Goal: Information Seeking & Learning: Learn about a topic

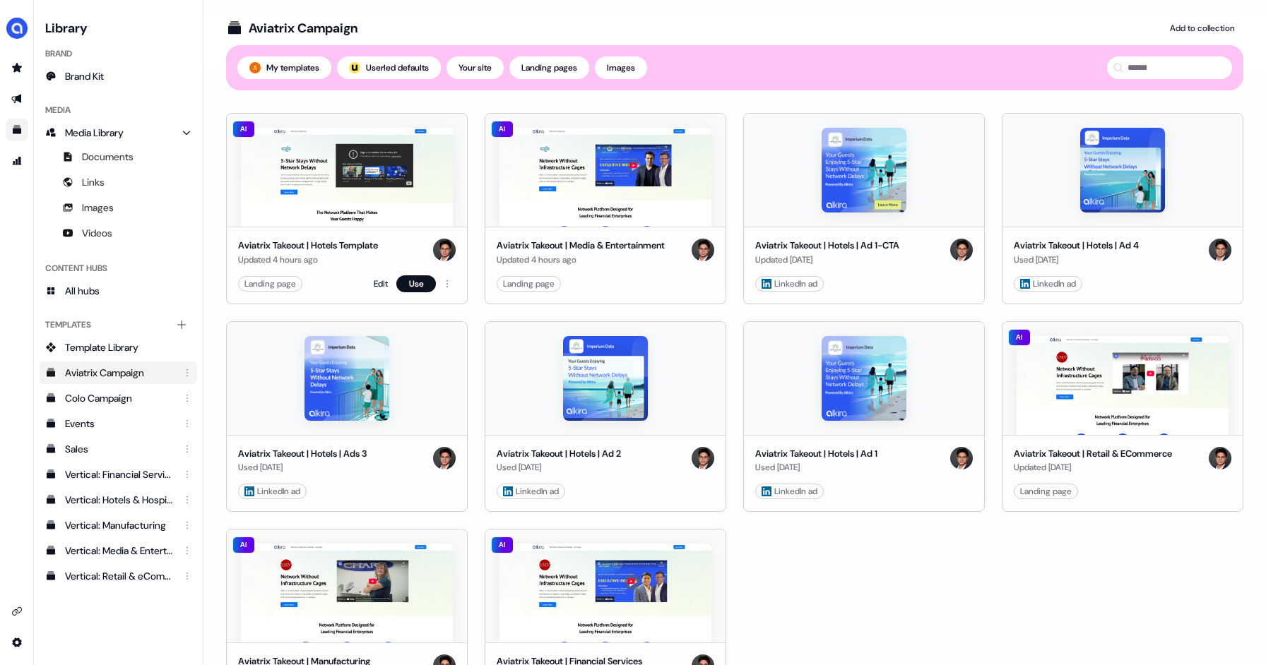
click at [278, 287] on div "Landing page" at bounding box center [270, 284] width 52 height 14
click at [361, 202] on img at bounding box center [347, 177] width 212 height 99
click at [376, 282] on link "Edit" at bounding box center [381, 284] width 14 height 14
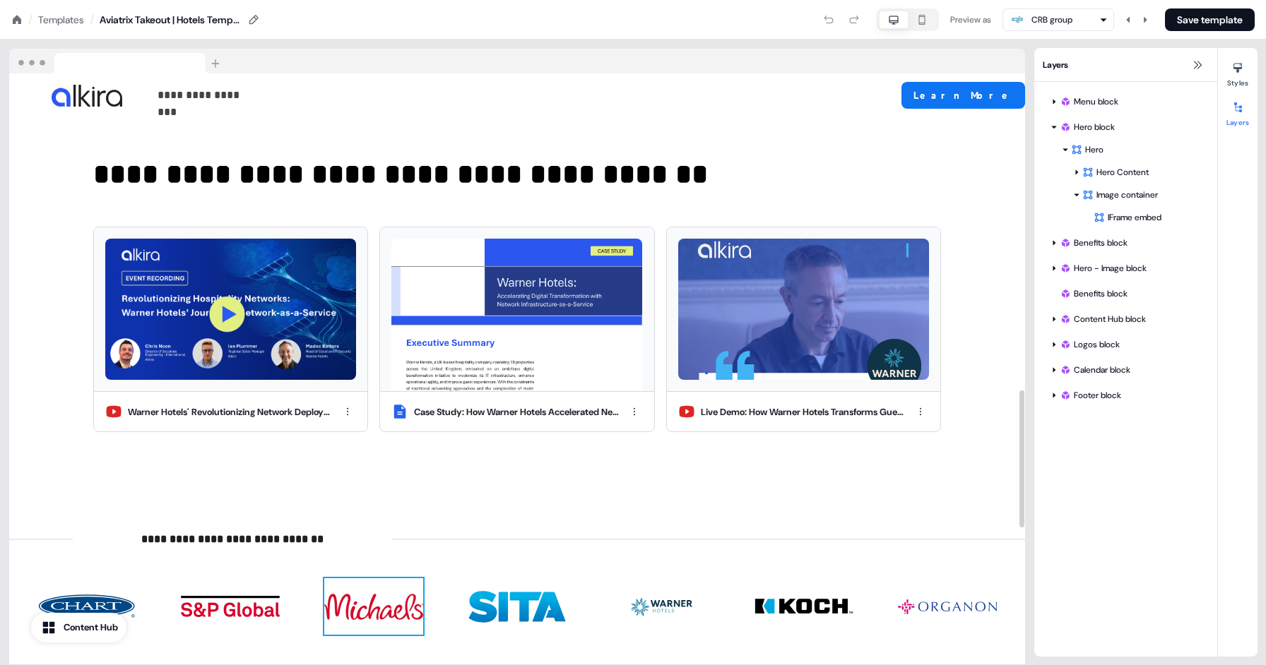
scroll to position [1348, 0]
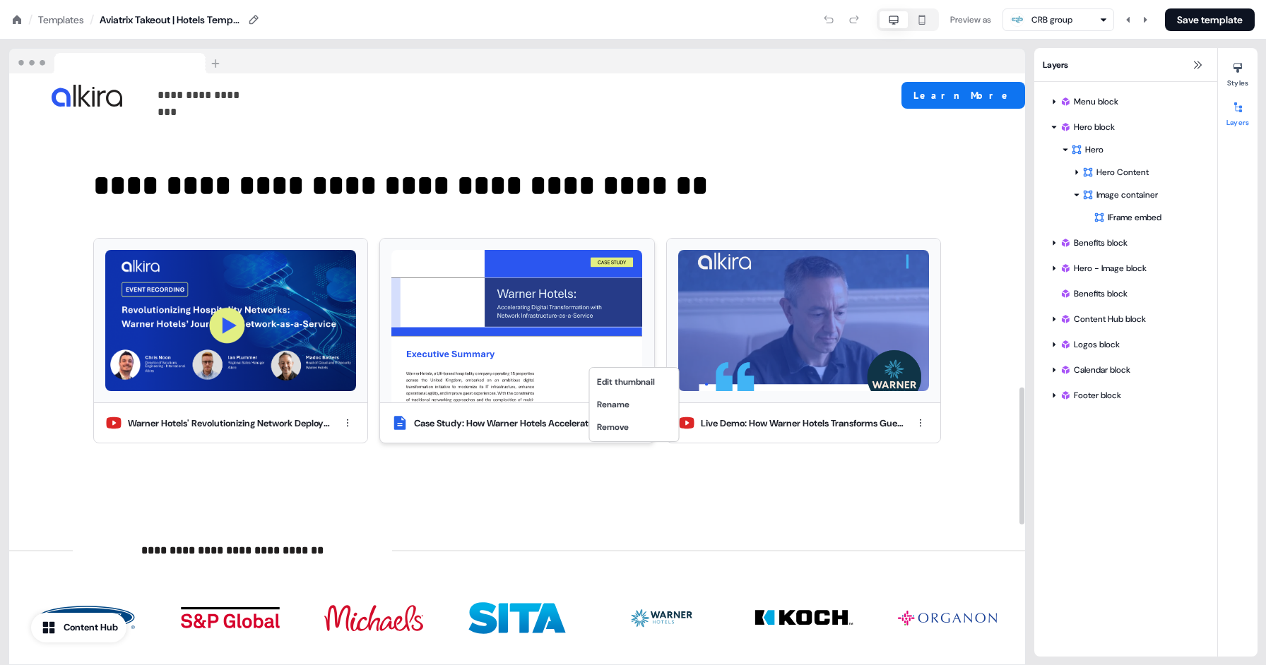
click at [633, 0] on html "**********" at bounding box center [633, 0] width 1266 height 0
click at [494, 0] on html "**********" at bounding box center [633, 0] width 1266 height 0
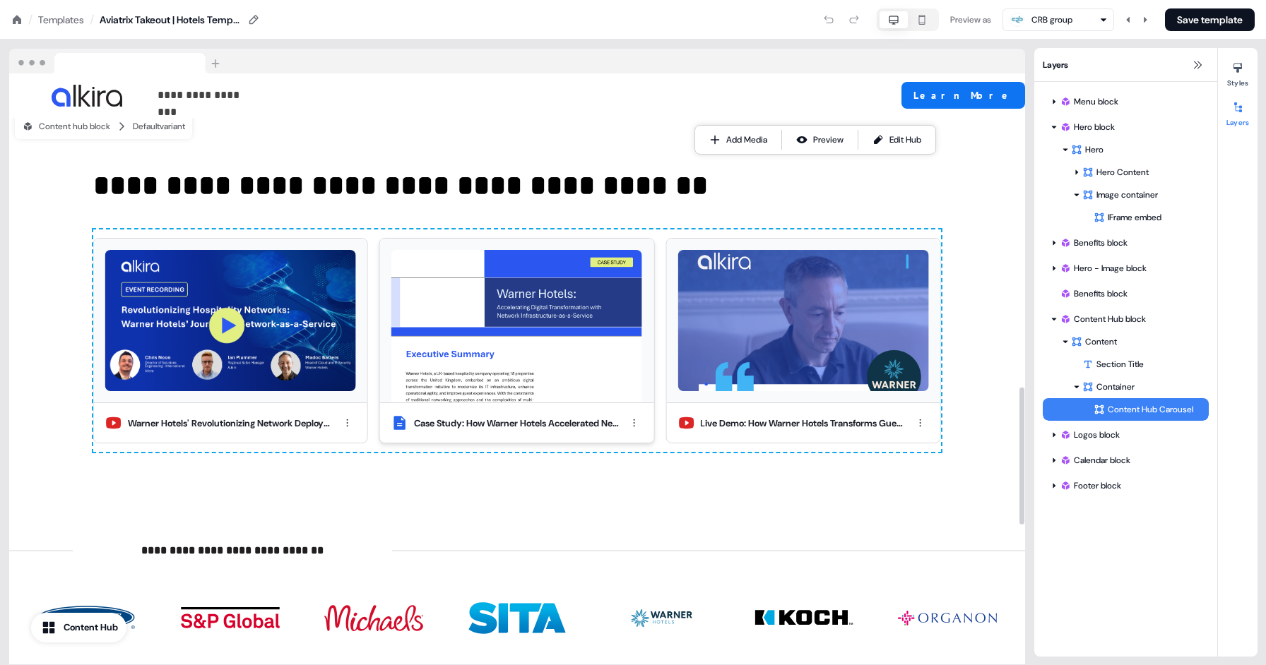
click at [458, 278] on img at bounding box center [516, 326] width 251 height 153
click at [453, 278] on img at bounding box center [516, 326] width 251 height 153
click at [821, 141] on div "Preview" at bounding box center [828, 140] width 30 height 14
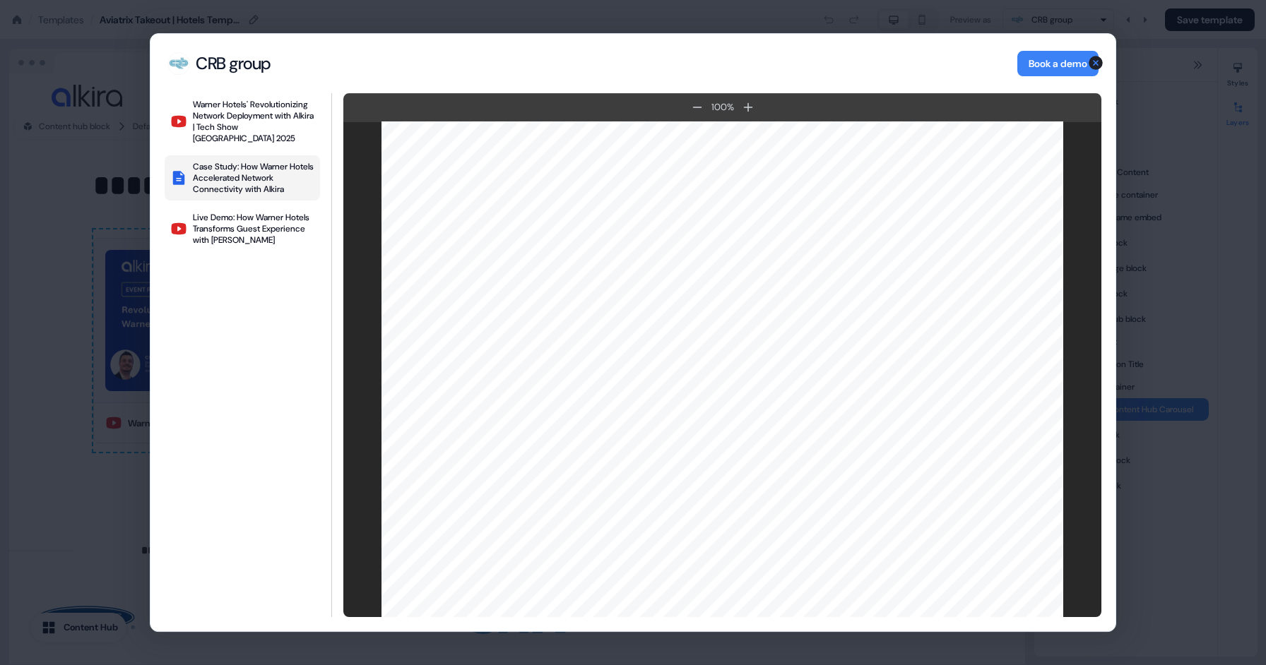
scroll to position [4509, 0]
click at [1095, 63] on icon "button" at bounding box center [1095, 62] width 17 height 17
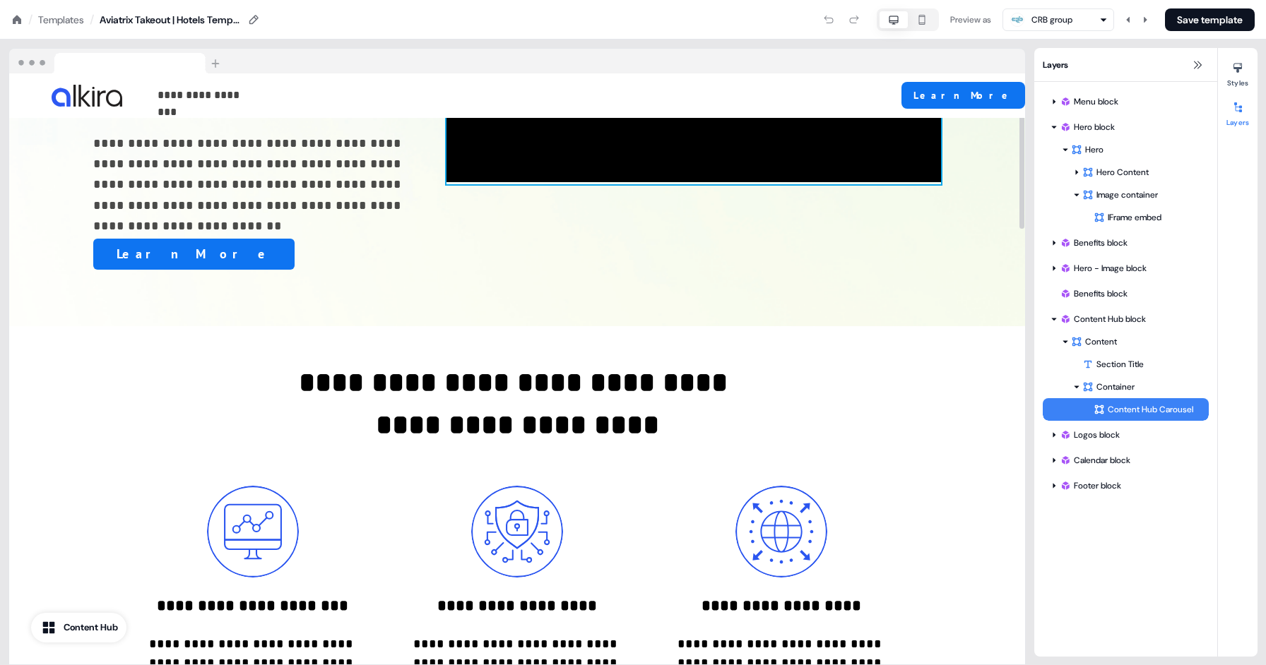
scroll to position [0, 0]
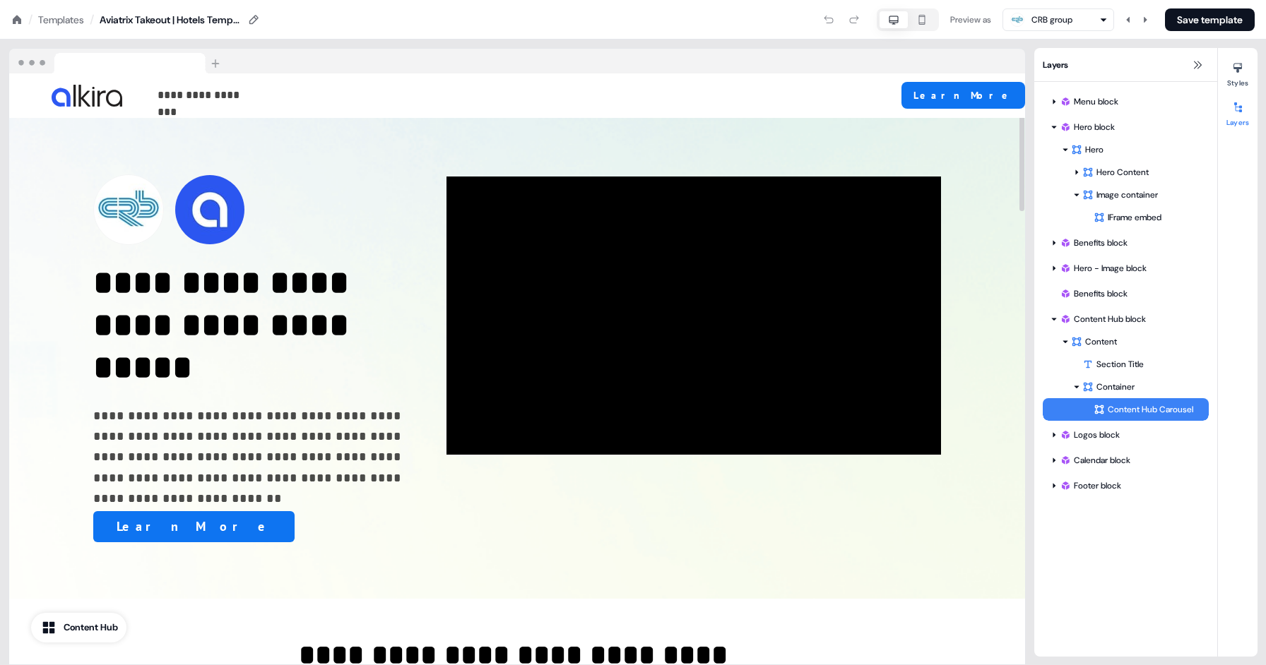
click at [38, 63] on img at bounding box center [117, 61] width 217 height 25
click at [31, 57] on img at bounding box center [117, 61] width 217 height 25
click at [908, 18] on button "button" at bounding box center [922, 19] width 28 height 17
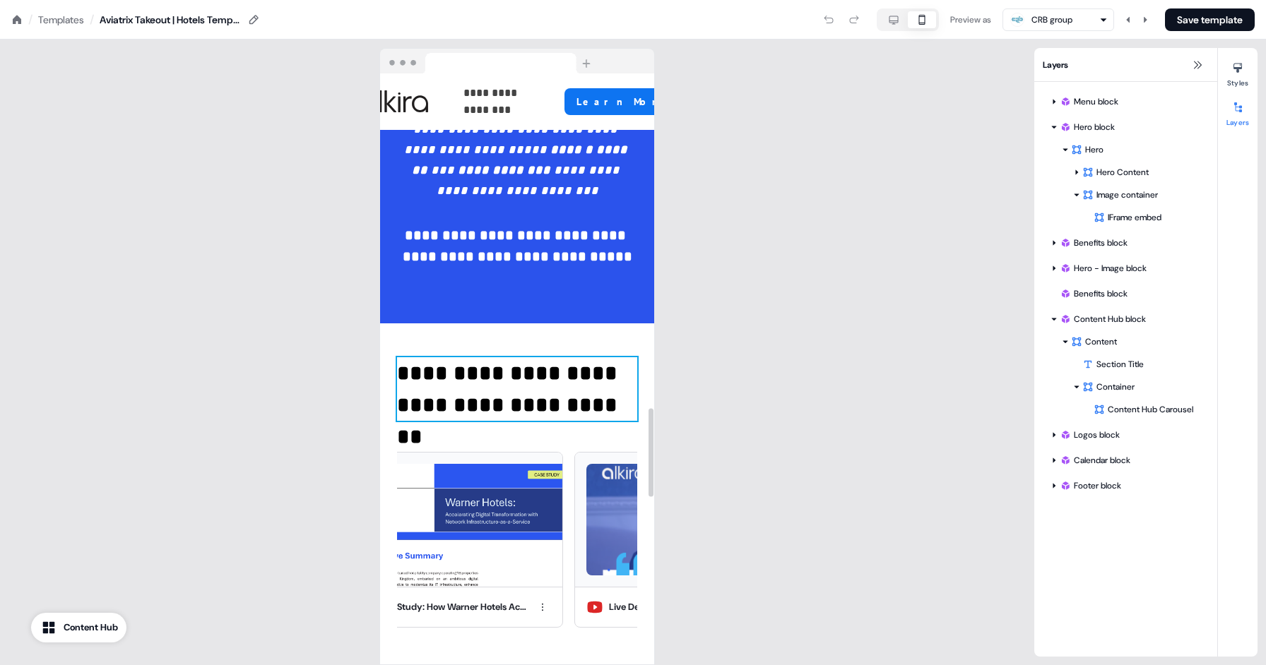
scroll to position [2297, 0]
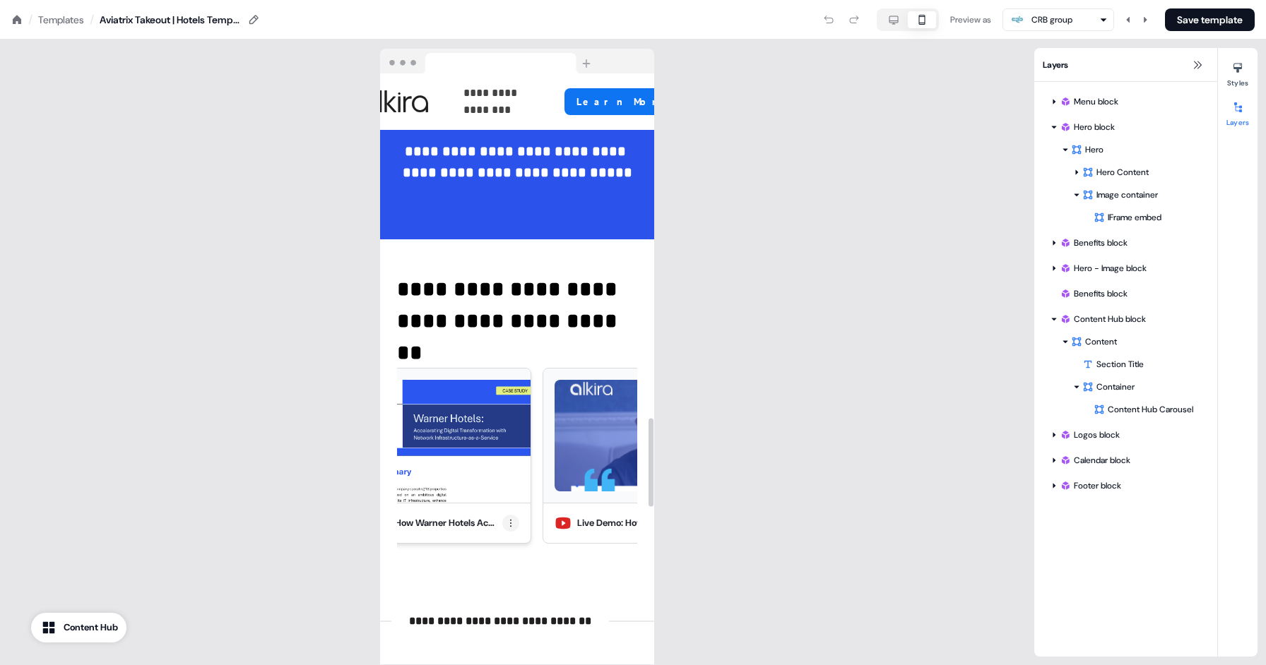
click at [511, 0] on html "**********" at bounding box center [633, 0] width 1266 height 0
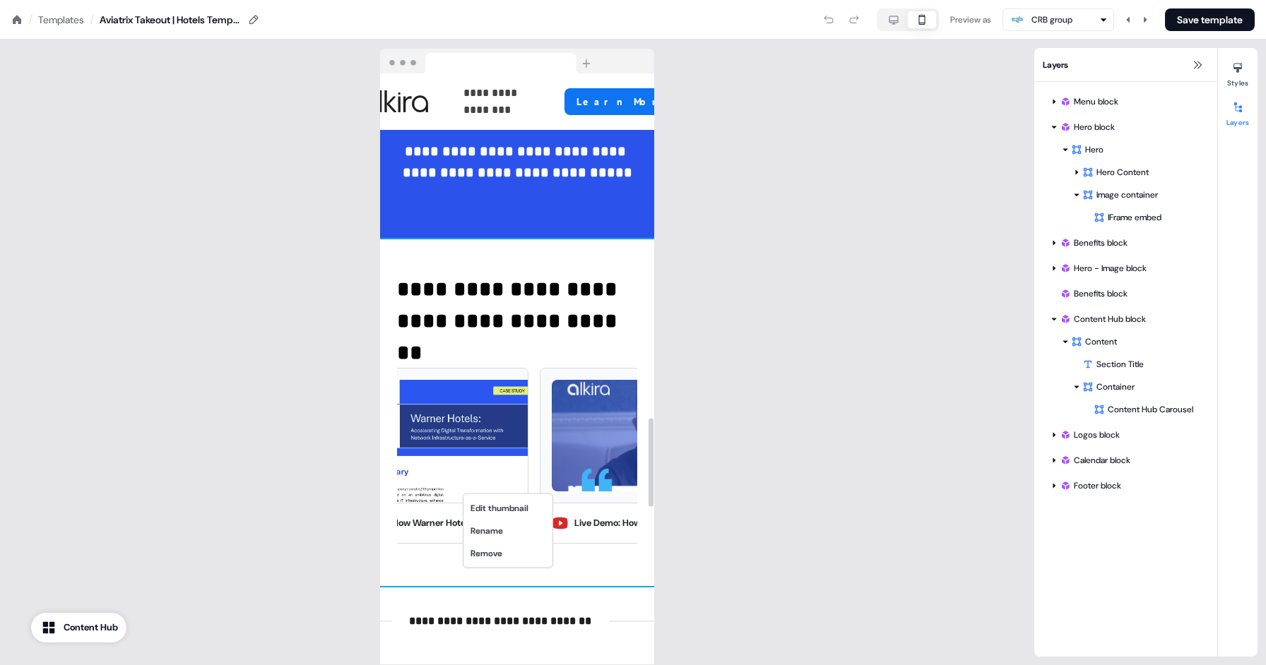
click at [570, 0] on html "**********" at bounding box center [633, 0] width 1266 height 0
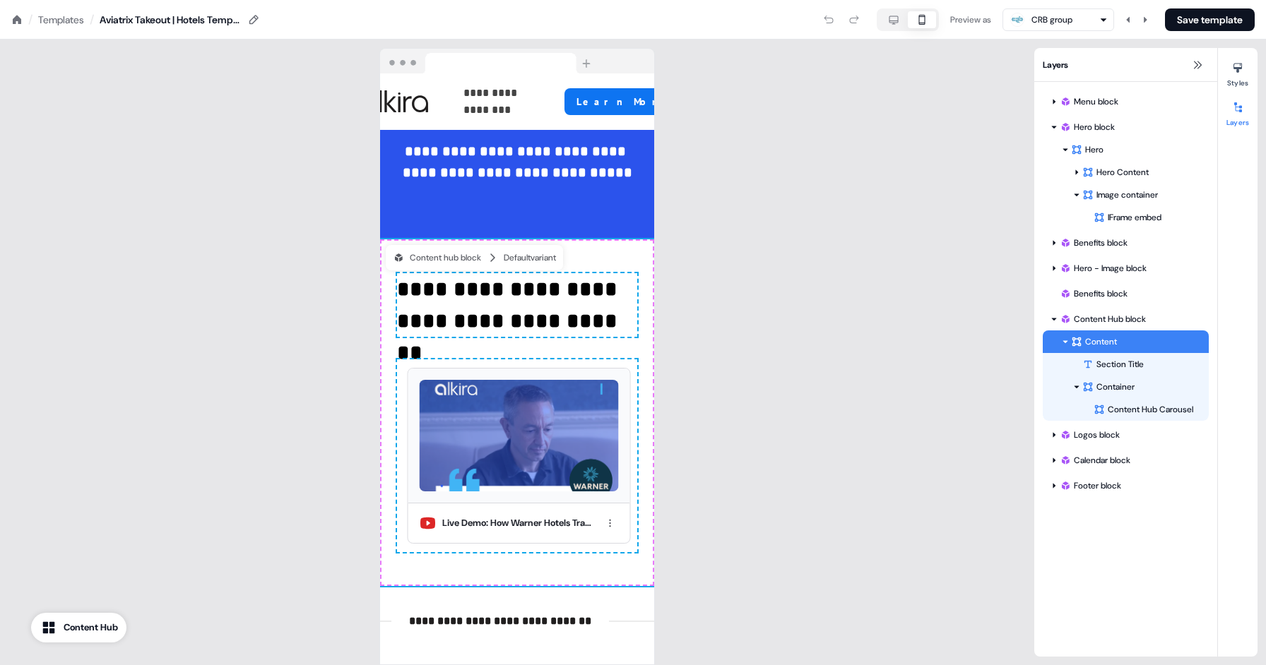
click at [167, 22] on div "Aviatrix Takeout | Hotels Template" at bounding box center [170, 20] width 141 height 14
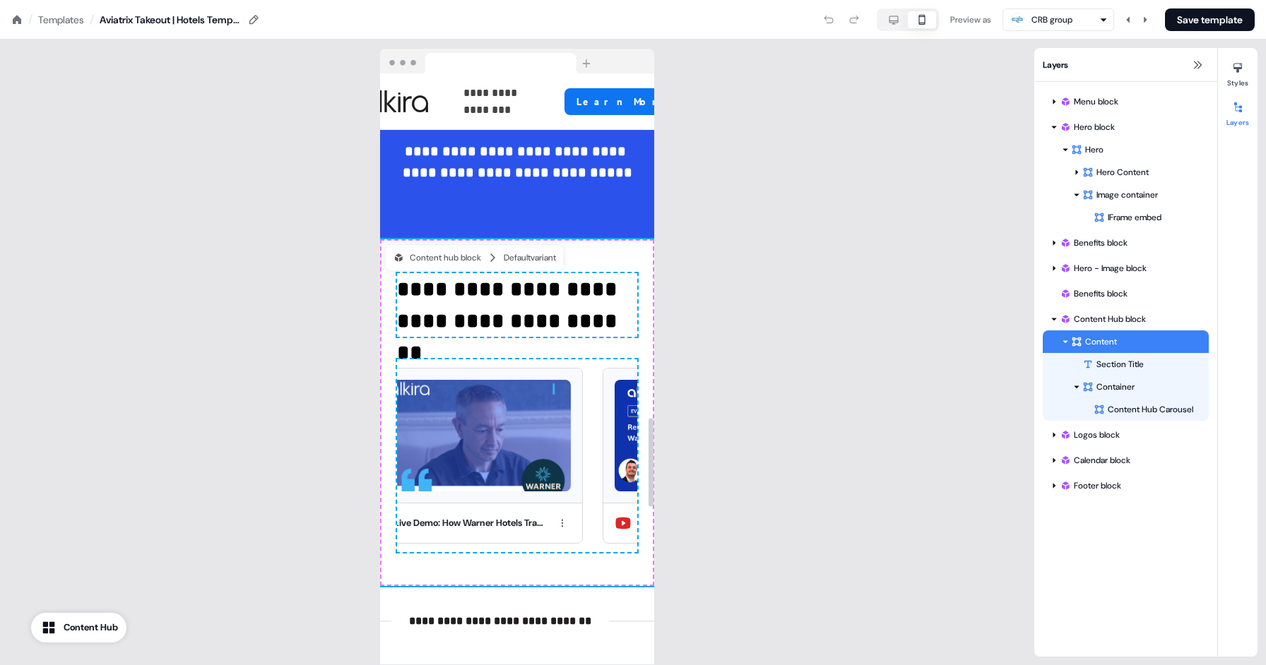
click at [77, 627] on div "Content Hub" at bounding box center [91, 628] width 54 height 14
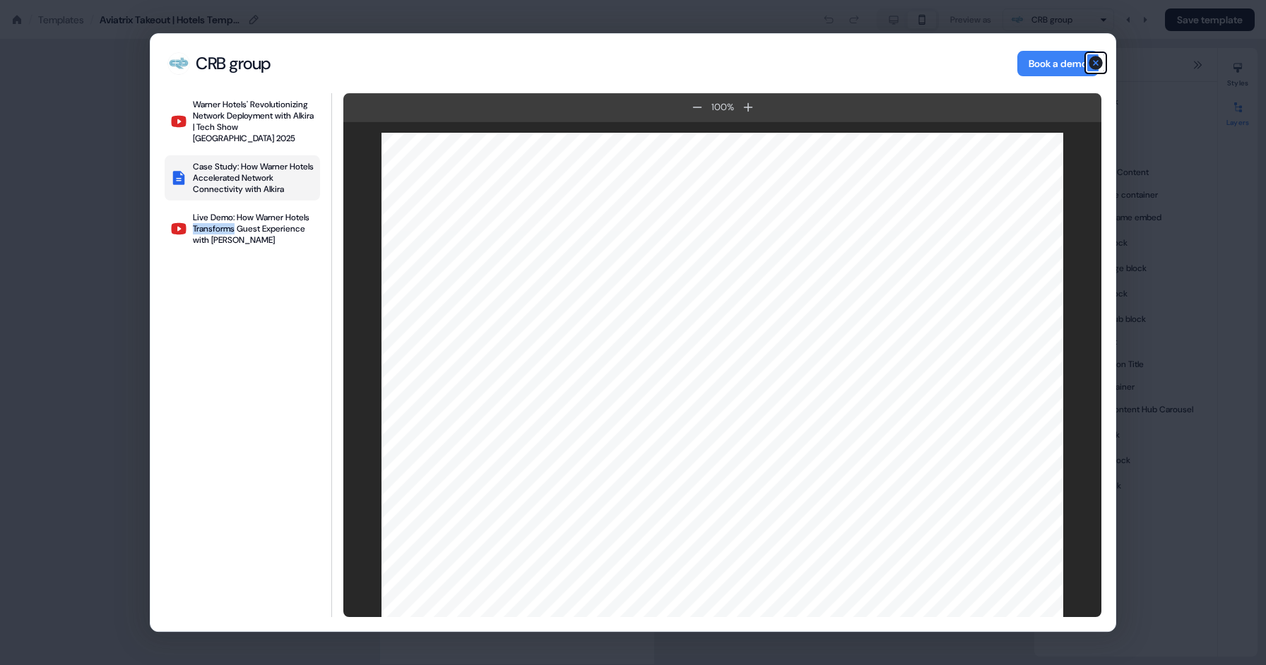
click at [1100, 61] on icon "button" at bounding box center [1095, 63] width 14 height 14
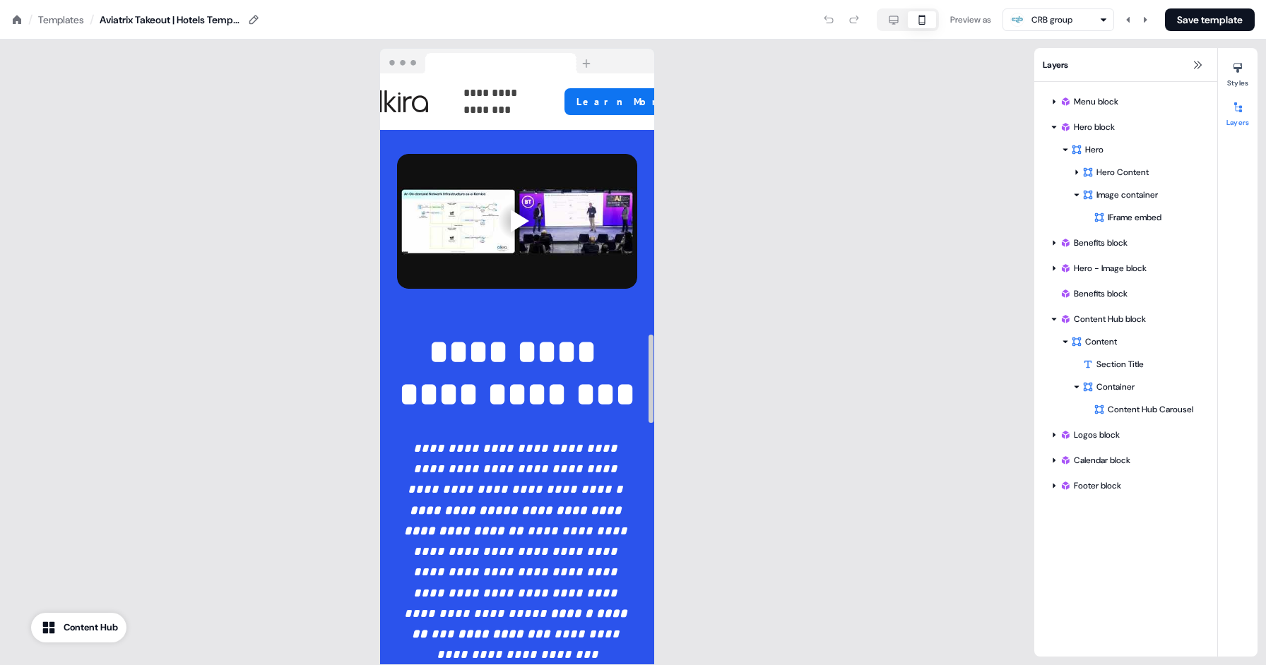
scroll to position [1739, 0]
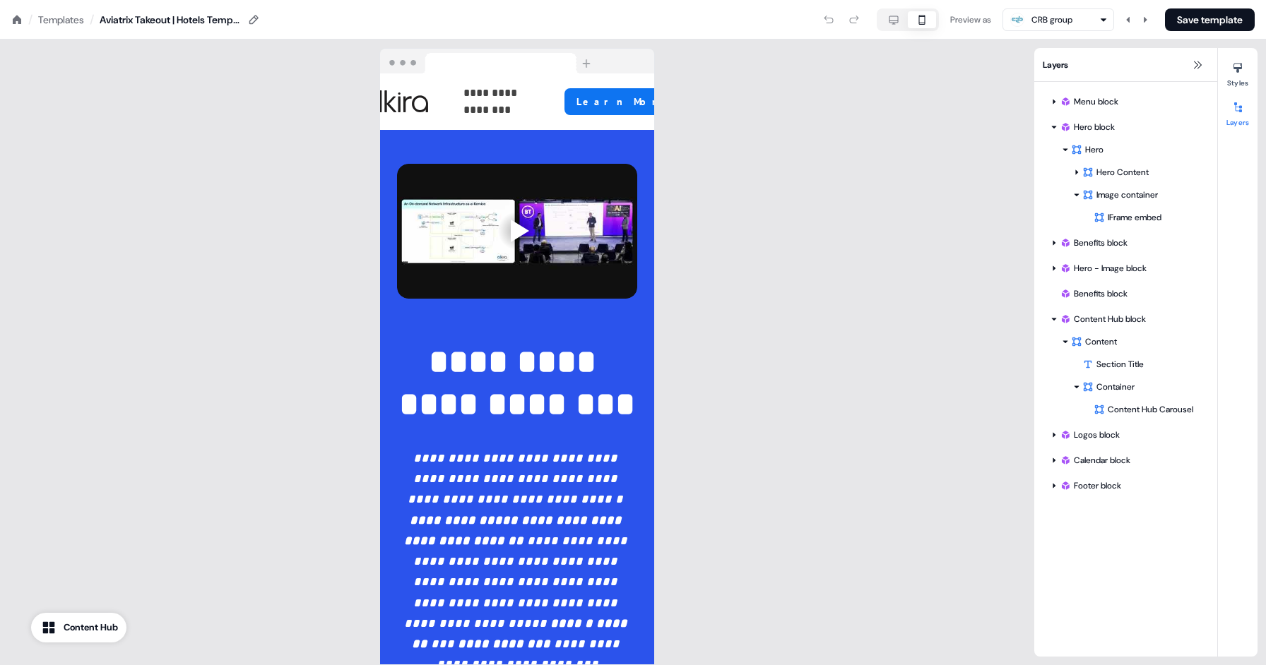
click at [21, 20] on icon at bounding box center [16, 19] width 11 height 11
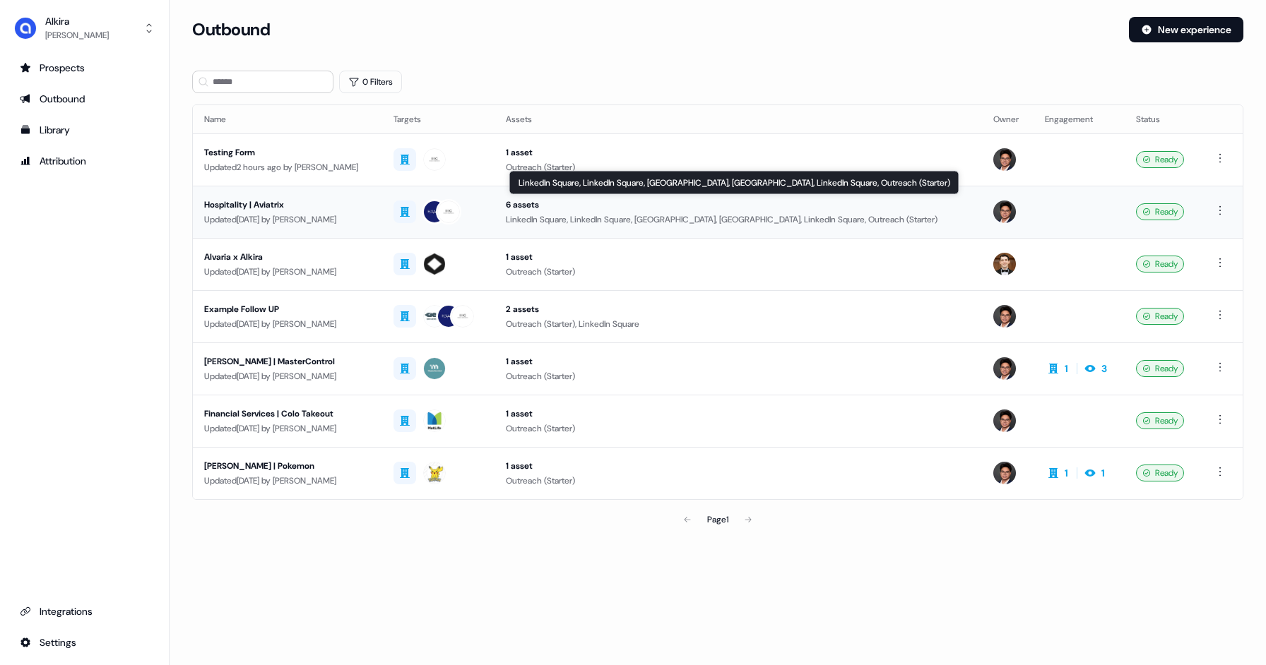
click at [530, 210] on div "6 assets" at bounding box center [738, 205] width 465 height 14
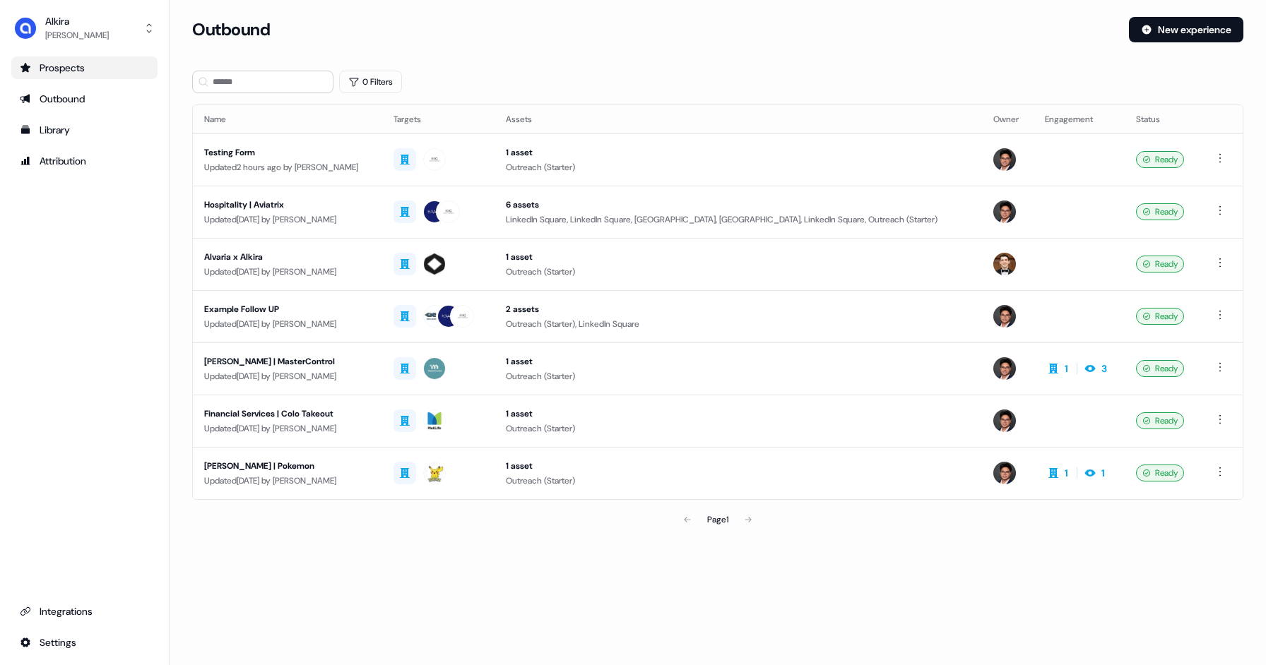
click at [63, 64] on div "Prospects" at bounding box center [84, 68] width 129 height 14
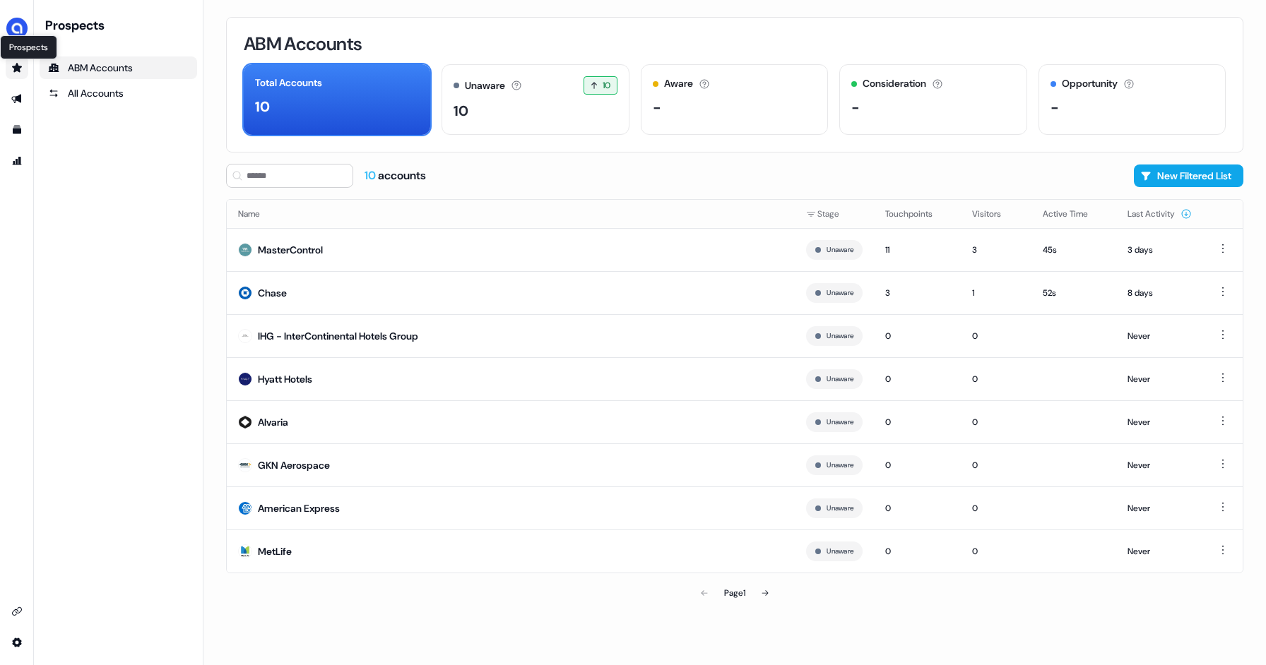
click at [14, 72] on icon "Go to prospects" at bounding box center [16, 67] width 11 height 11
click at [8, 125] on link "Go to templates" at bounding box center [17, 130] width 23 height 23
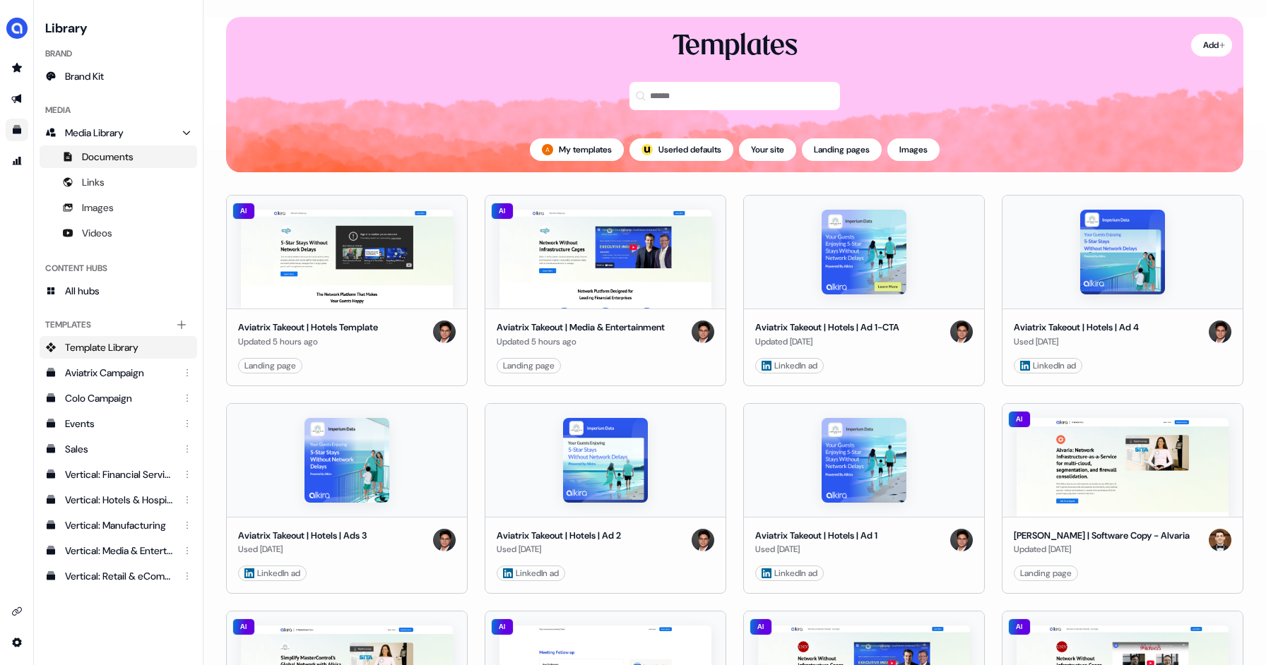
click at [124, 159] on span "Documents" at bounding box center [108, 157] width 52 height 14
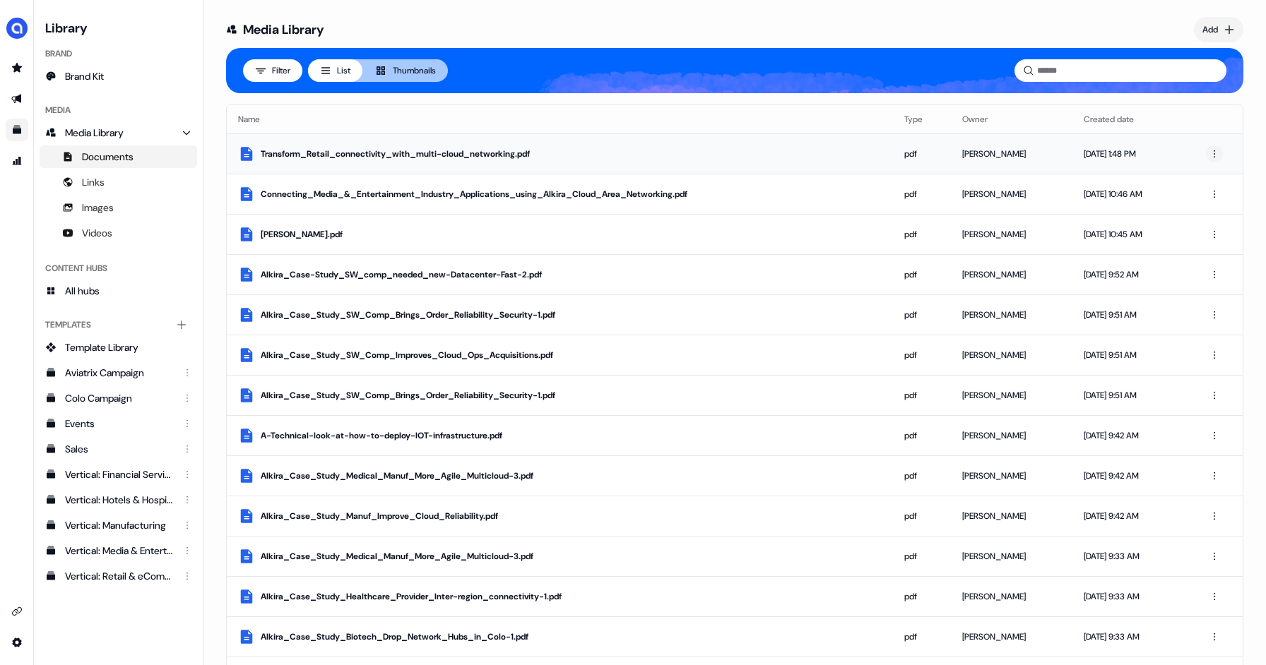
click at [1204, 150] on html "For the best experience switch devices to a bigger screen. Go to [DOMAIN_NAME] …" at bounding box center [633, 332] width 1266 height 665
click at [448, 145] on html "For the best experience switch devices to a bigger screen. Go to [DOMAIN_NAME] …" at bounding box center [633, 332] width 1266 height 665
click at [468, 153] on div "Transform_Retail_connectivity_with_multi-cloud_networking.pdf" at bounding box center [571, 154] width 621 height 14
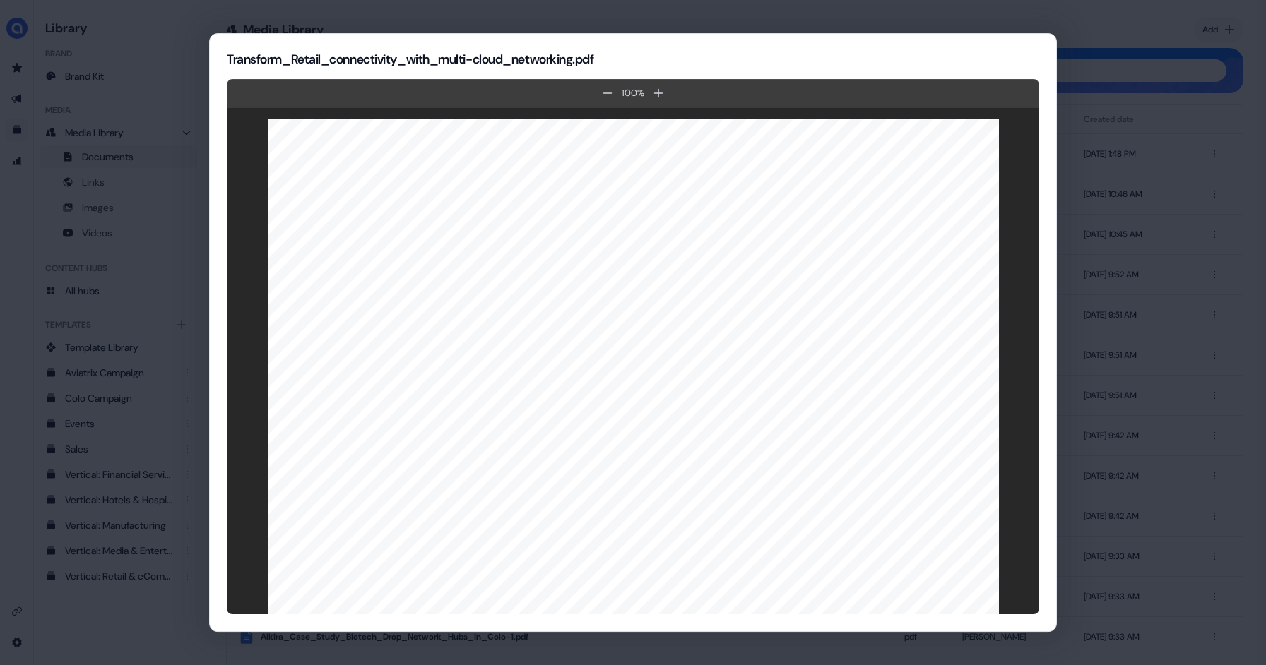
click at [982, 47] on div "Transform_Retail_connectivity_with_multi-cloud_networking.pdf 100 %" at bounding box center [632, 332] width 847 height 599
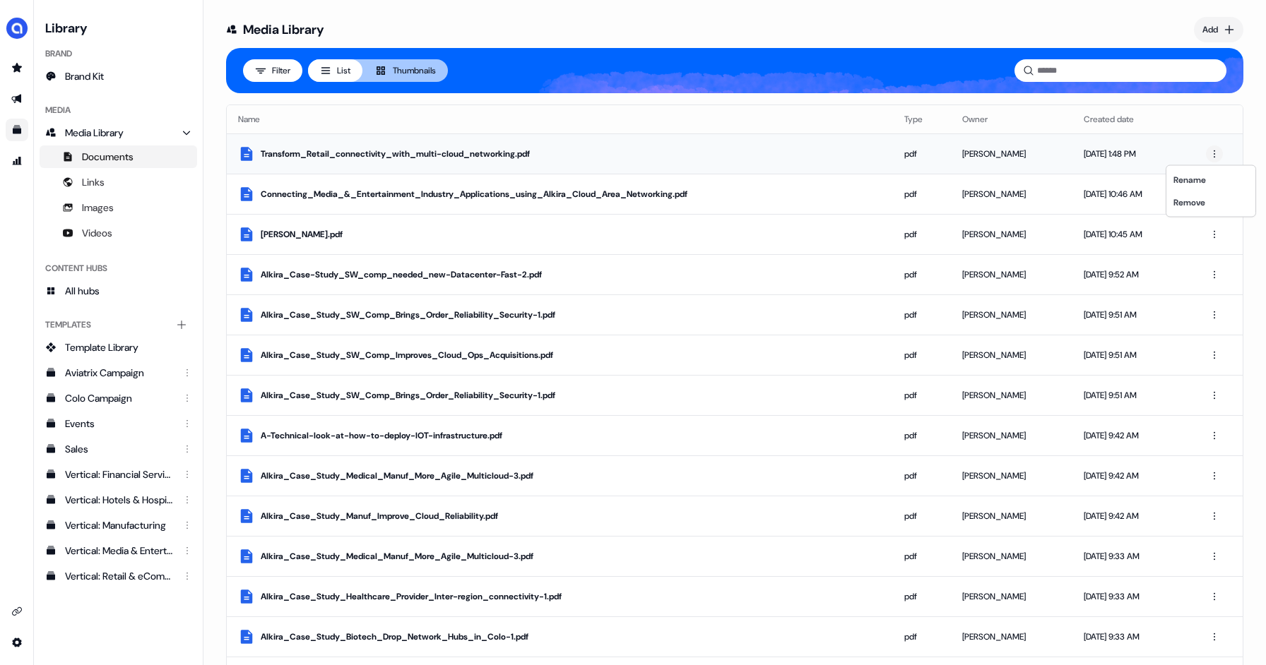
click at [1210, 155] on html "For the best experience switch devices to a bigger screen. Go to [DOMAIN_NAME] …" at bounding box center [633, 332] width 1266 height 665
click at [265, 156] on div "Transform_Retail_connectivity_with_multi-cloud_networking.pdf" at bounding box center [571, 154] width 621 height 14
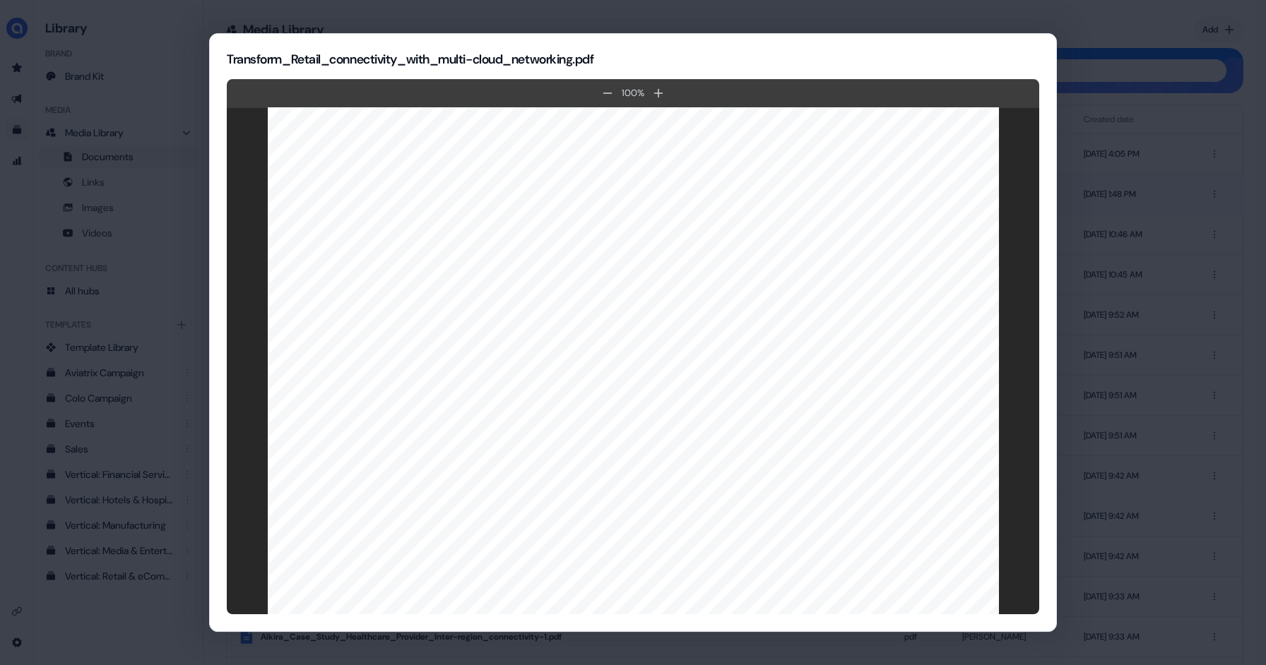
scroll to position [9928, 0]
click at [996, 53] on h2 "Transform_Retail_connectivity_with_multi-cloud_networking.pdf" at bounding box center [633, 59] width 812 height 17
click at [1024, 615] on div "Transform_Retail_connectivity_with_multi-cloud_networking.pdf 100 %" at bounding box center [632, 332] width 847 height 599
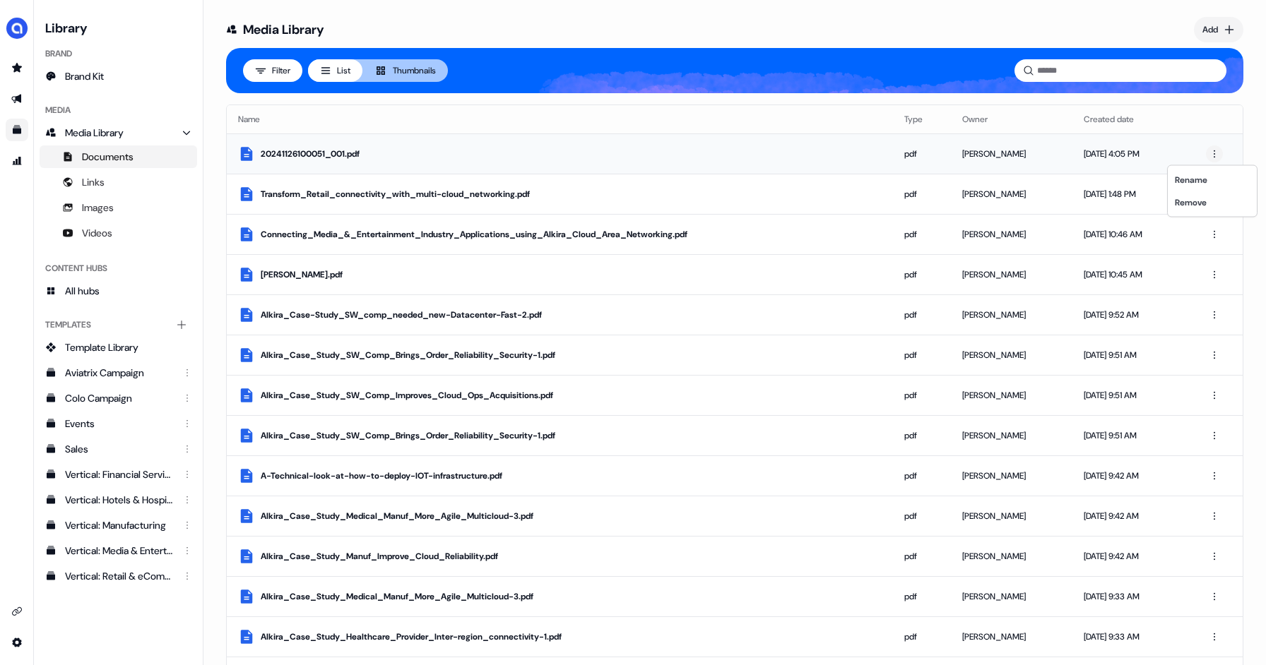
click at [1214, 157] on html "For the best experience switch devices to a bigger screen. Go to [DOMAIN_NAME] …" at bounding box center [633, 332] width 1266 height 665
click at [1195, 201] on div "Remove" at bounding box center [1211, 202] width 83 height 23
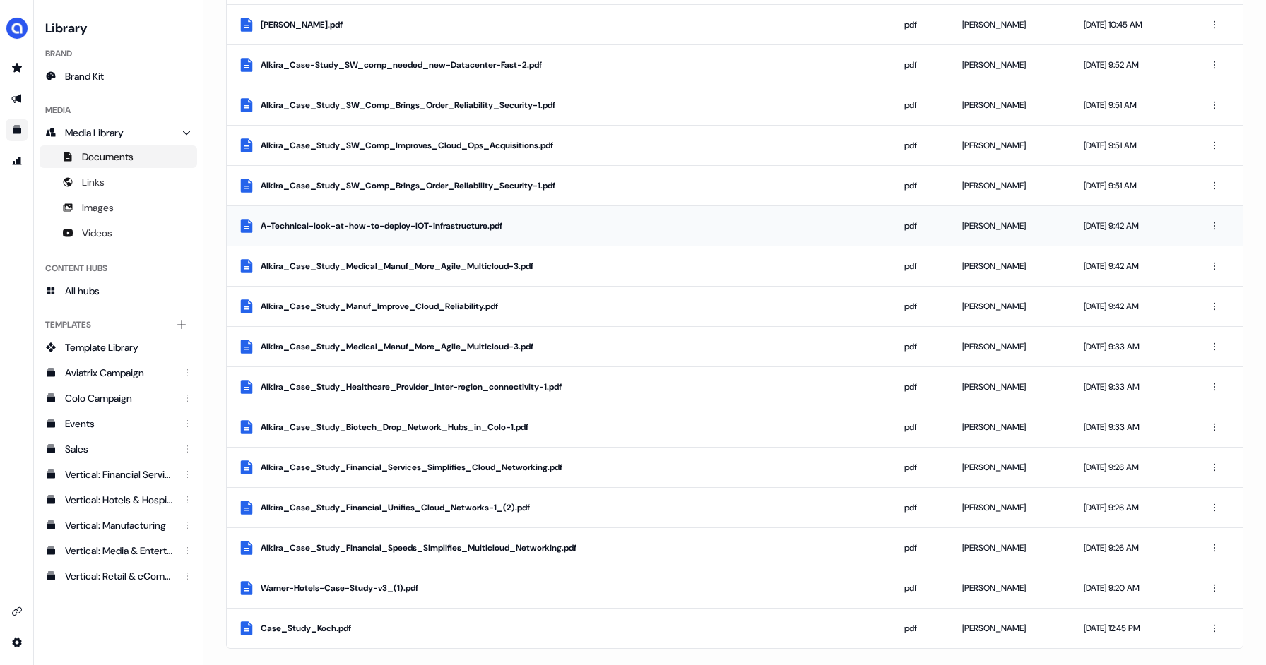
scroll to position [0, 0]
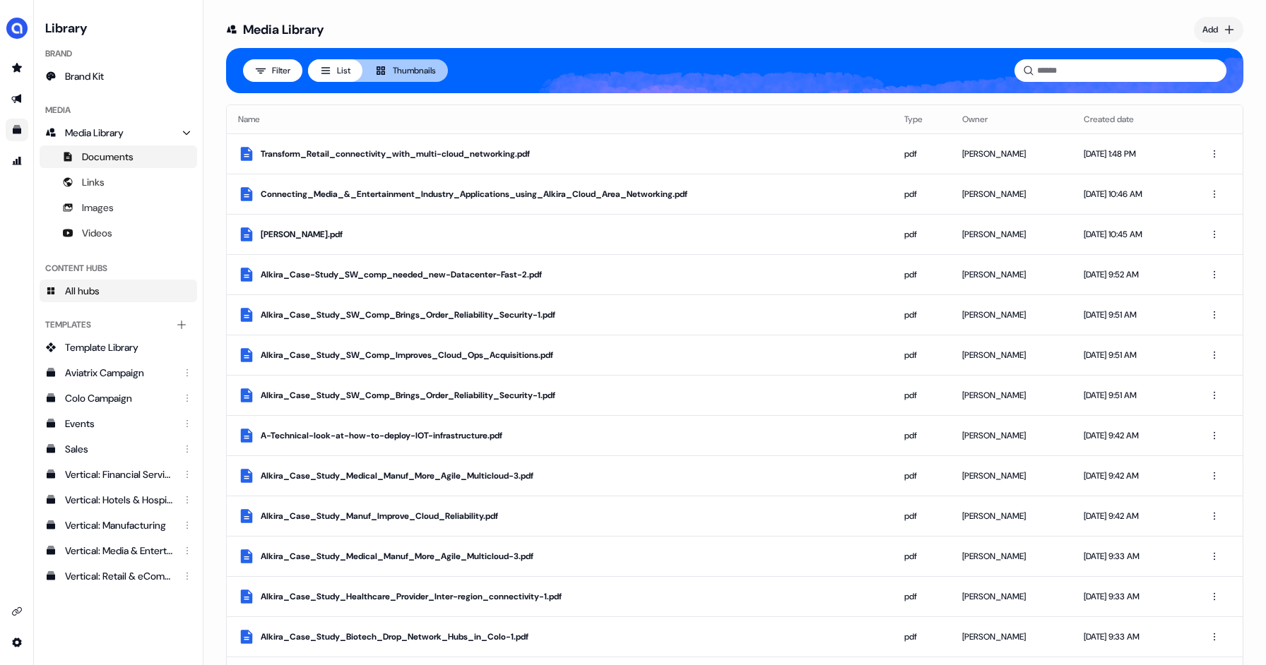
click at [103, 297] on link "All hubs" at bounding box center [118, 291] width 157 height 23
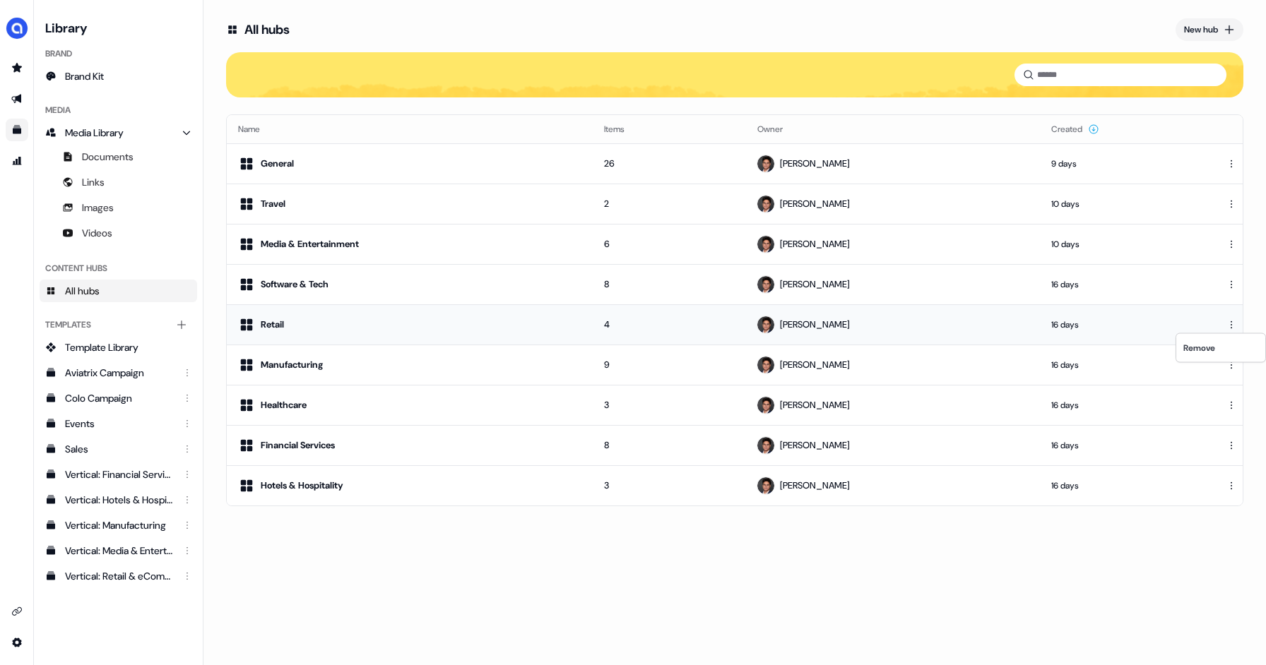
click at [1229, 323] on html "For the best experience switch devices to a bigger screen. Go to [DOMAIN_NAME] …" at bounding box center [633, 332] width 1266 height 665
click at [272, 328] on html "For the best experience switch devices to a bigger screen. Go to [DOMAIN_NAME] …" at bounding box center [633, 332] width 1266 height 665
click at [251, 327] on icon at bounding box center [247, 325] width 12 height 12
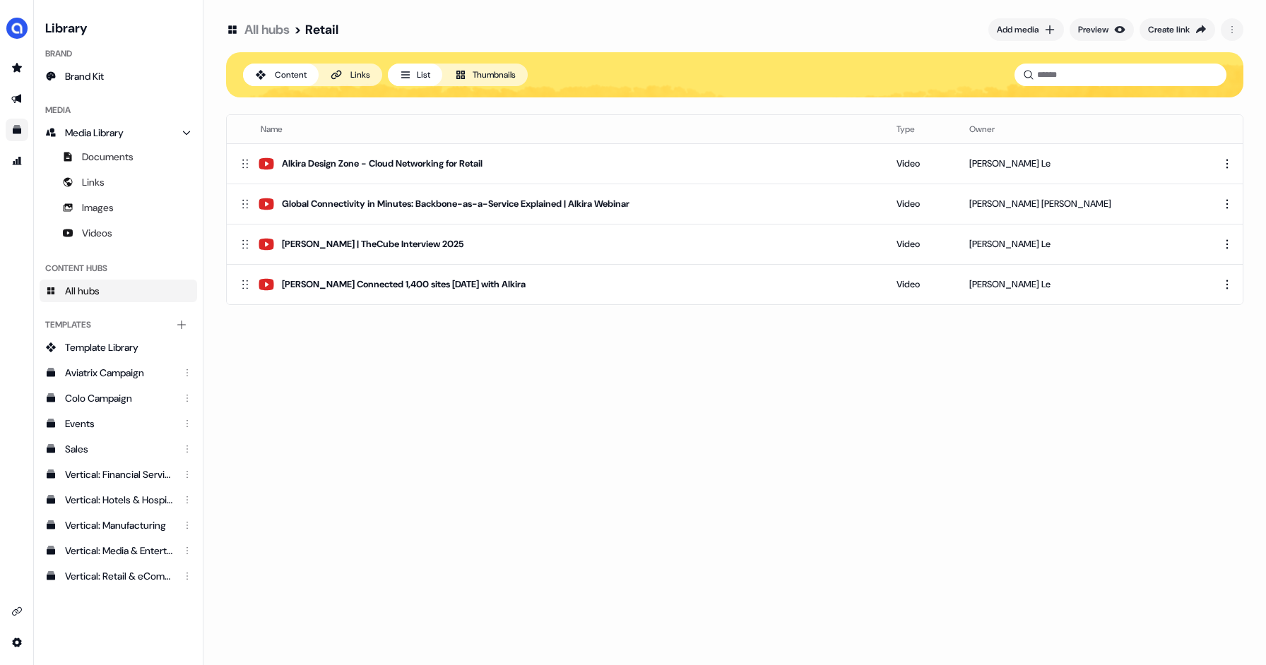
click at [251, 327] on div "All hubs > Retail Add media Preview Create link Content Links List Thumbnails N…" at bounding box center [734, 332] width 1062 height 665
click at [1231, 160] on html "For the best experience switch devices to a bigger screen. Go to [DOMAIN_NAME] …" at bounding box center [633, 332] width 1266 height 665
click at [439, 165] on html "For the best experience switch devices to a bigger screen. Go to [DOMAIN_NAME] …" at bounding box center [633, 332] width 1266 height 665
click at [304, 160] on div "Alkira Design Zone - Cloud Networking for Retail" at bounding box center [382, 164] width 201 height 14
click at [299, 285] on div "[PERSON_NAME] Connected 1,400 sites [DATE] with Alkira" at bounding box center [404, 285] width 244 height 14
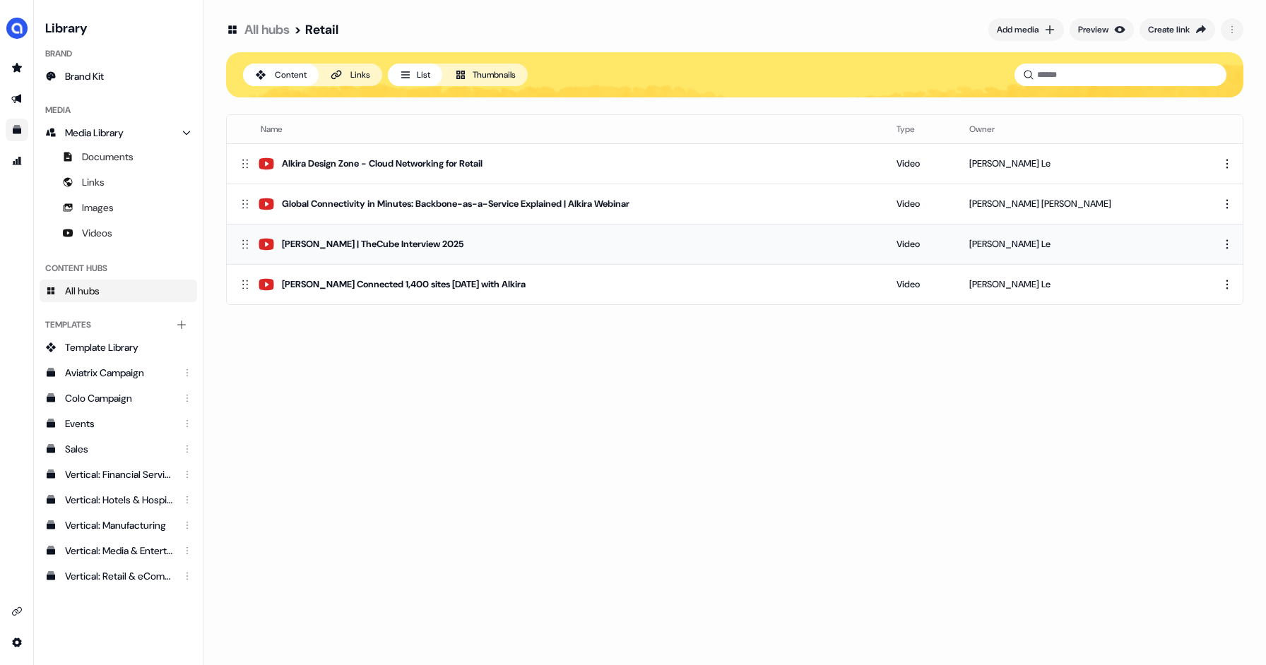
click at [433, 241] on div "[PERSON_NAME] | TheCube Interview 2025" at bounding box center [373, 244] width 182 height 14
click at [121, 159] on span "Documents" at bounding box center [108, 157] width 52 height 14
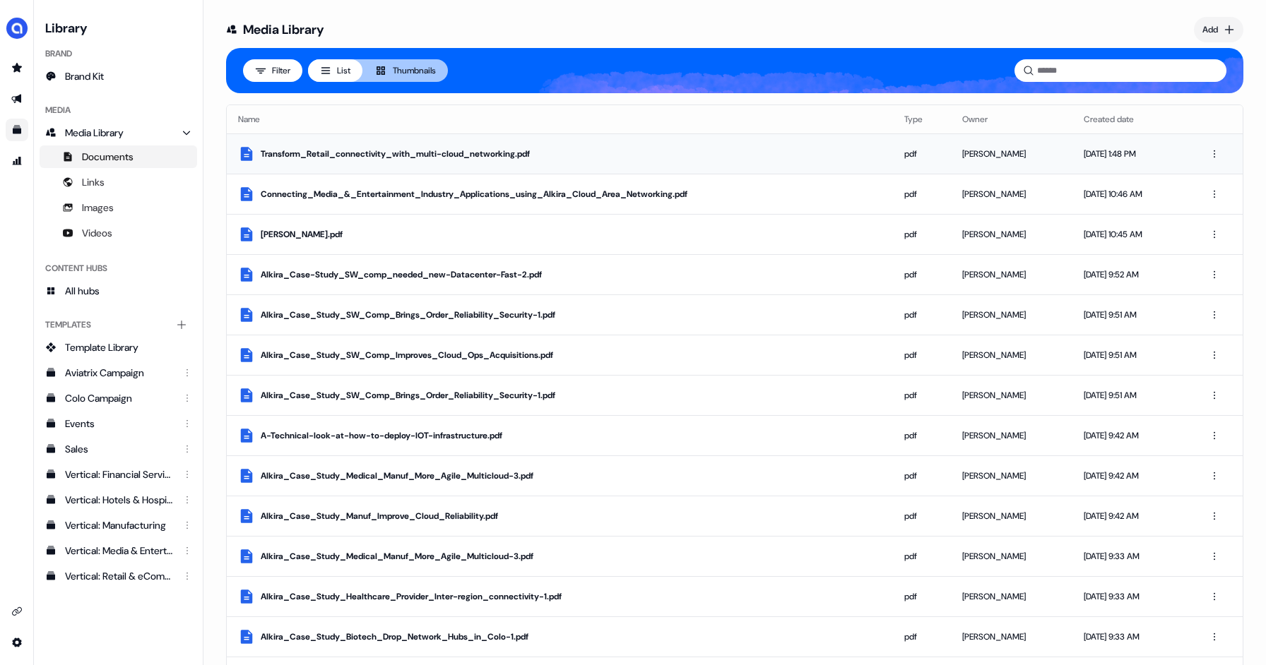
click at [495, 155] on div "Transform_Retail_connectivity_with_multi-cloud_networking.pdf" at bounding box center [571, 154] width 621 height 14
